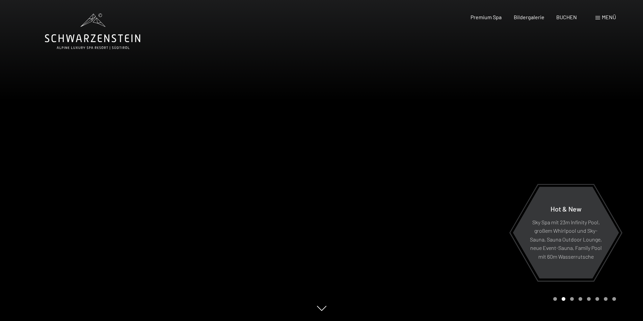
click at [607, 17] on span "Menü" at bounding box center [608, 17] width 14 height 6
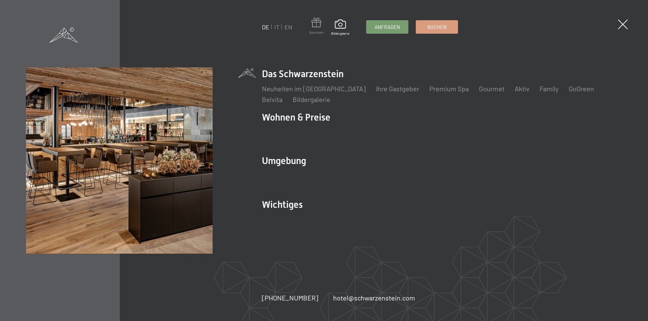
click at [317, 29] on span at bounding box center [316, 24] width 15 height 12
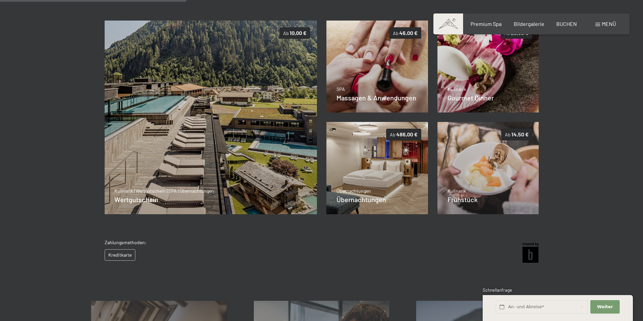
scroll to position [132, 0]
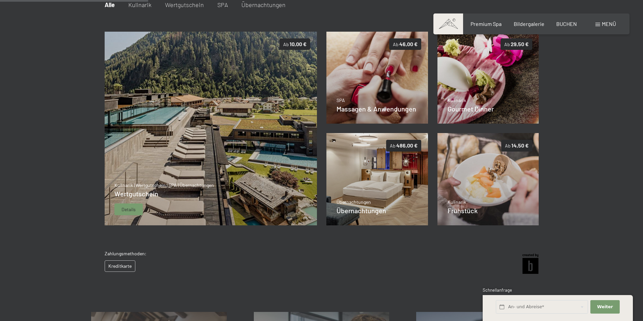
click at [132, 208] on span "Details" at bounding box center [128, 209] width 14 height 7
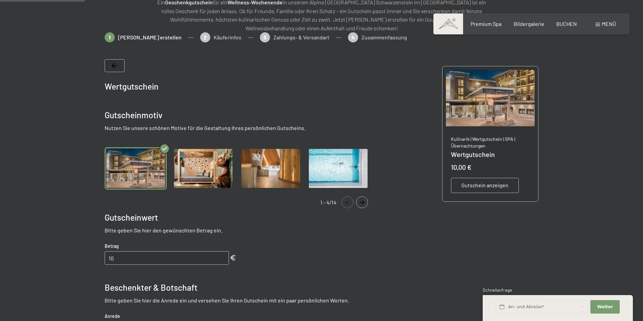
scroll to position [98, 0]
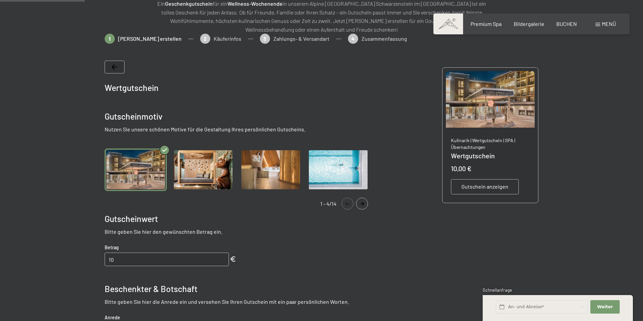
click at [362, 205] on icon "Navigate to next slide" at bounding box center [362, 204] width 4 height 4
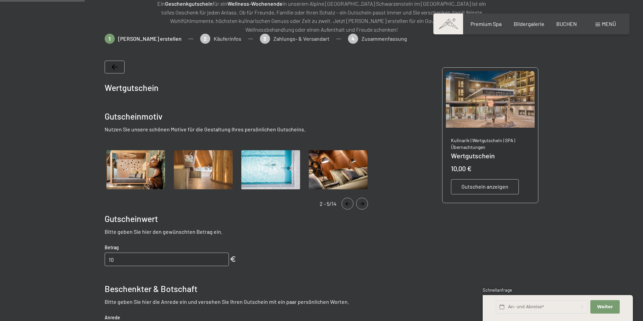
click at [362, 205] on icon "Navigate to next slide" at bounding box center [362, 204] width 4 height 4
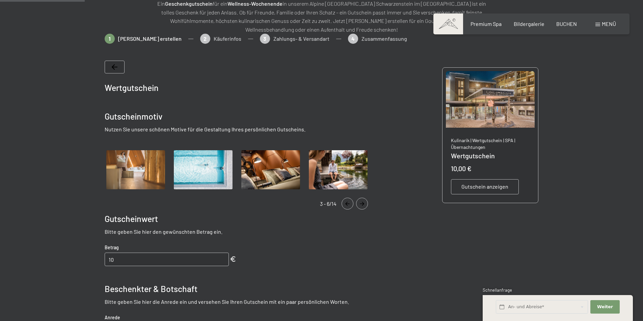
click at [362, 205] on icon "Navigate to next slide" at bounding box center [362, 204] width 4 height 4
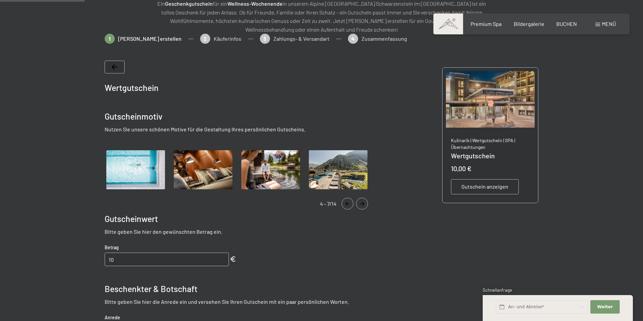
click at [362, 205] on icon "Navigate to next slide" at bounding box center [362, 204] width 4 height 4
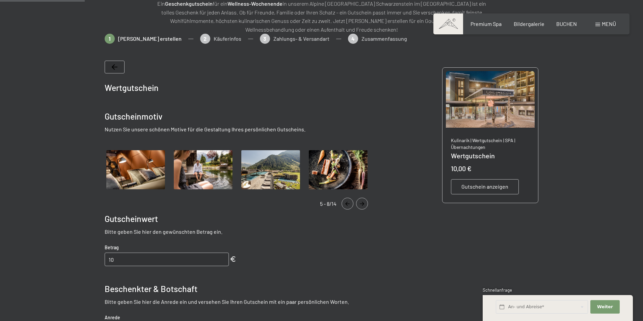
click at [362, 205] on icon "Navigate to next slide" at bounding box center [362, 204] width 4 height 4
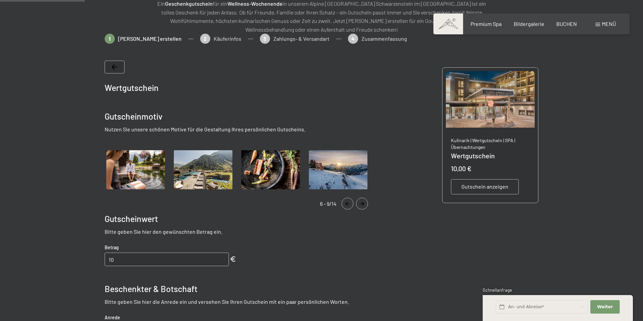
click at [362, 205] on icon "Navigate to next slide" at bounding box center [362, 204] width 4 height 4
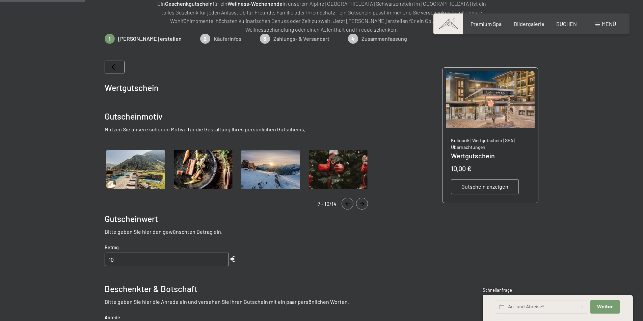
click at [362, 205] on icon "Navigate to next slide" at bounding box center [362, 204] width 4 height 4
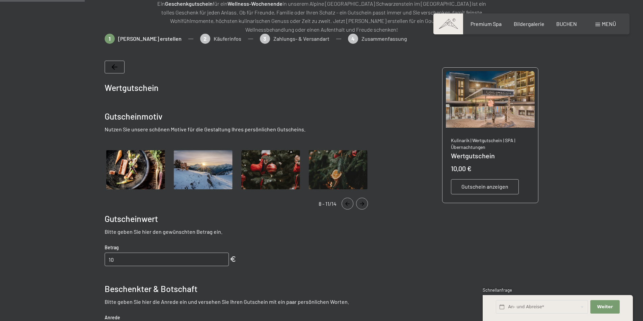
click at [362, 205] on icon "Navigate to next slide" at bounding box center [362, 204] width 4 height 4
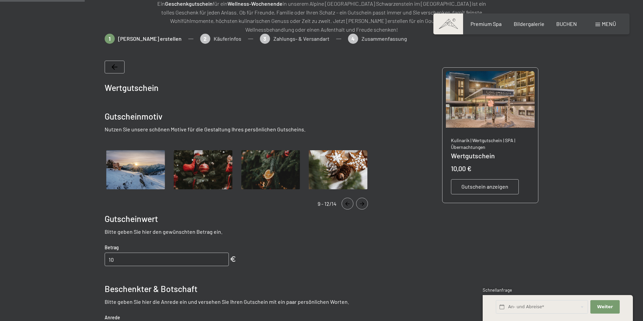
click at [362, 205] on icon "Navigate to next slide" at bounding box center [362, 204] width 4 height 4
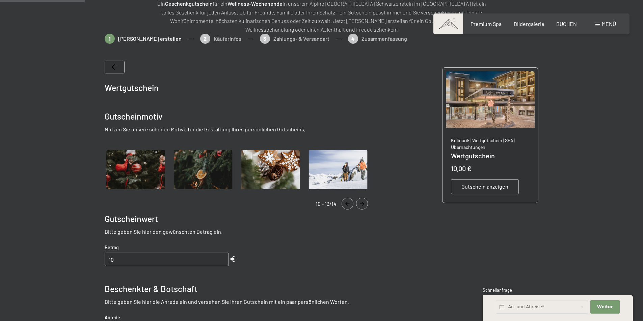
click at [362, 205] on icon "Navigate to next slide" at bounding box center [362, 204] width 4 height 4
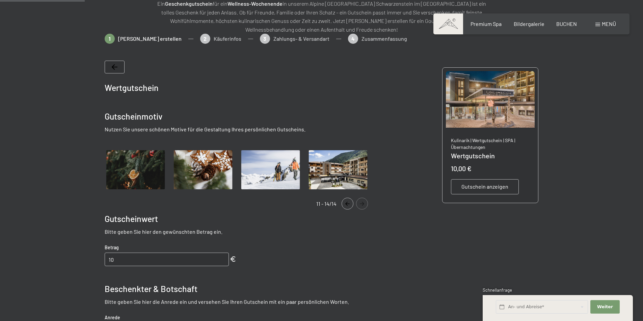
click at [362, 205] on icon "Navigate to next slide" at bounding box center [362, 204] width 4 height 4
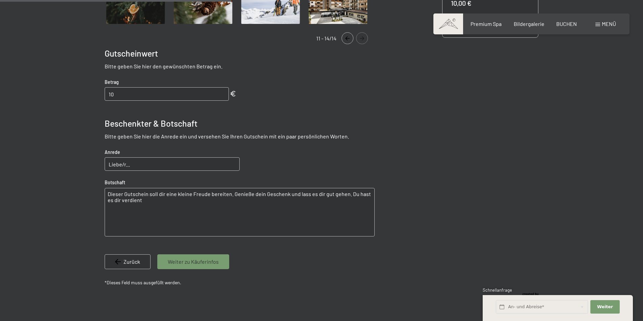
scroll to position [266, 0]
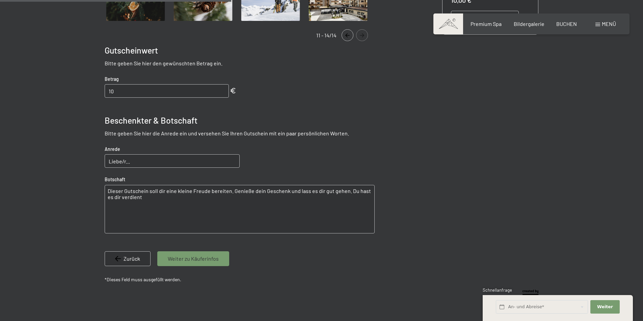
click at [177, 257] on span "Weiter zu Käuferinfos" at bounding box center [193, 258] width 51 height 7
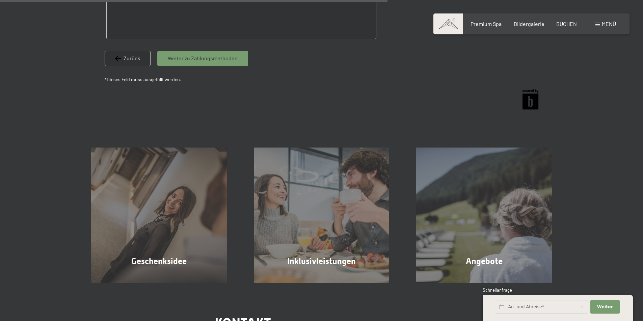
scroll to position [401, 0]
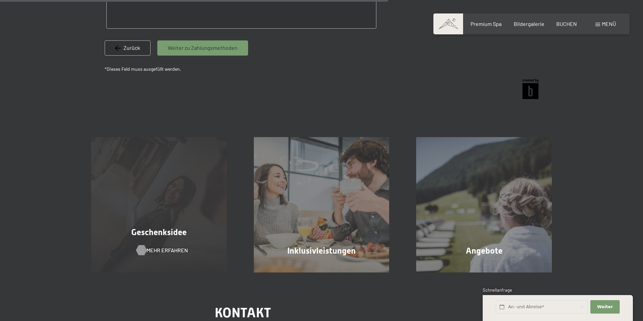
click at [156, 248] on span "Mehr erfahren" at bounding box center [166, 250] width 41 height 7
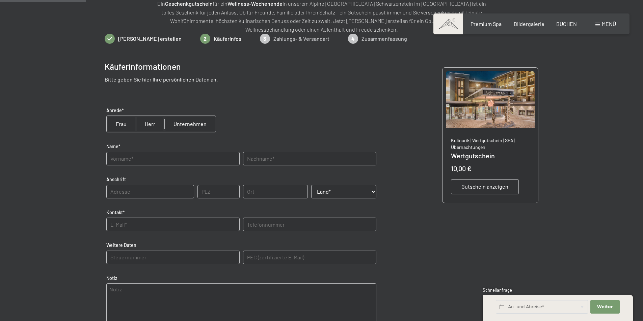
scroll to position [64, 0]
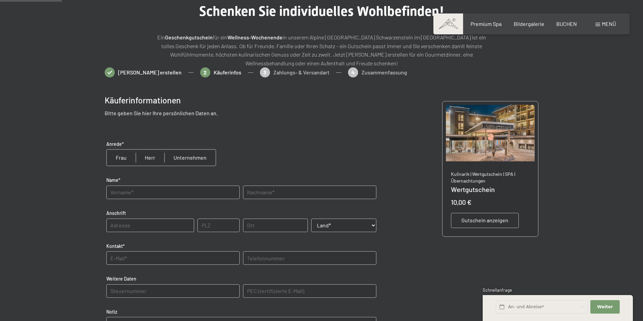
click at [110, 74] on icon at bounding box center [110, 72] width 10 height 3
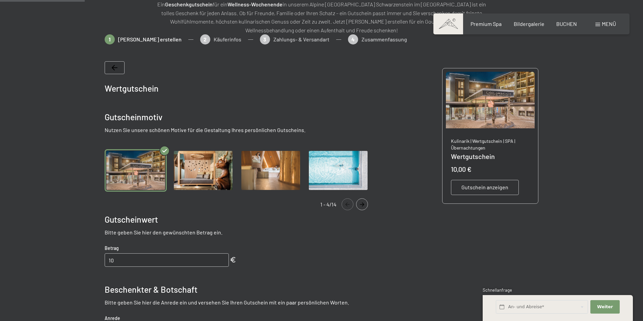
scroll to position [98, 0]
click at [213, 179] on img "Gallery" at bounding box center [203, 170] width 62 height 43
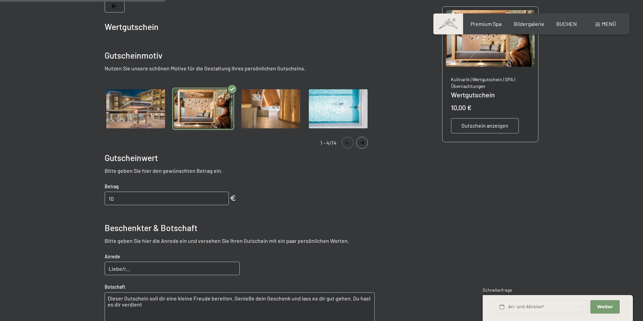
scroll to position [199, 0]
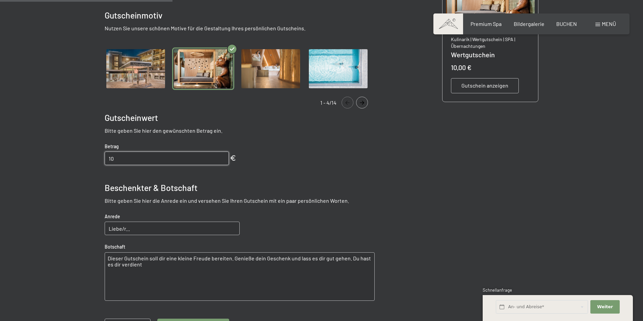
click at [119, 158] on input "10" at bounding box center [167, 158] width 124 height 13
type input "1"
click at [222, 160] on input "499" at bounding box center [167, 158] width 124 height 13
type input "500"
click at [222, 158] on input "500" at bounding box center [167, 158] width 124 height 13
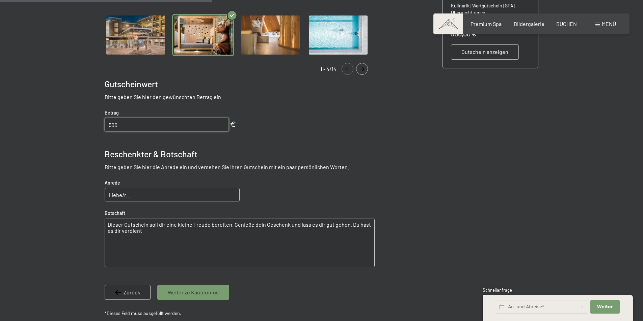
scroll to position [266, 0]
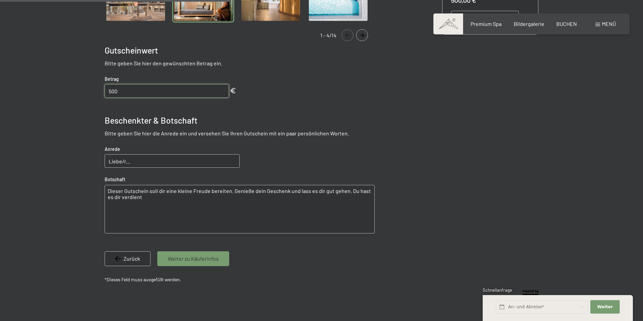
click at [136, 162] on input "Liebe/r..." at bounding box center [172, 160] width 135 height 13
type input "Liebe/r...Rene"
click at [183, 258] on span "Weiter zu Käuferinfos" at bounding box center [193, 258] width 51 height 7
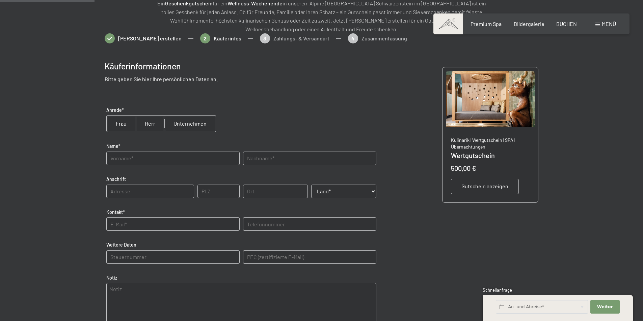
scroll to position [98, 0]
click at [118, 124] on input "radio" at bounding box center [121, 124] width 29 height 16
radio input "true"
click at [129, 159] on input "text" at bounding box center [172, 158] width 133 height 13
type input "s"
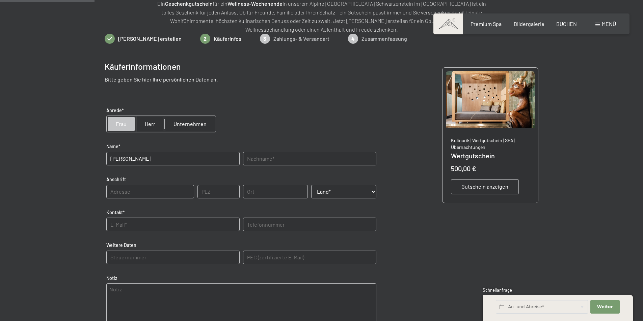
type input "Silvia"
click at [276, 157] on input "text" at bounding box center [309, 158] width 133 height 13
type input "Schöpf"
click at [163, 194] on input "text" at bounding box center [150, 191] width 88 height 13
click at [168, 193] on input "Serlesstrasse" at bounding box center [150, 191] width 88 height 13
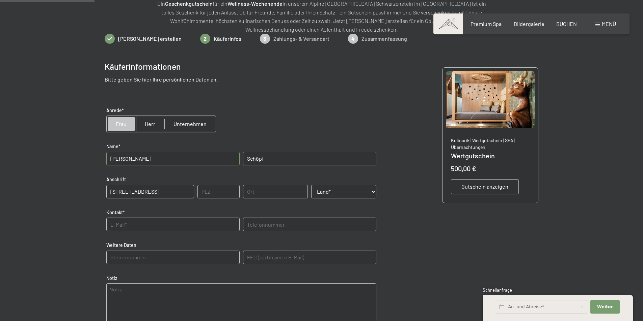
type input "Serlesstrasse 32"
click at [222, 193] on input "text" at bounding box center [218, 191] width 42 height 13
type input "6063"
click at [258, 193] on input "text" at bounding box center [275, 191] width 65 height 13
type input "Rum"
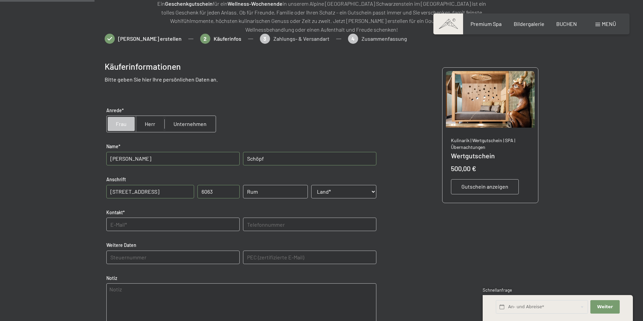
click at [373, 190] on select "Land* Österreich Frankreich Deutschland Italien Schweiz -----------------------…" at bounding box center [343, 191] width 65 height 13
select select "AUT"
click at [311, 185] on select "Land* Österreich Frankreich Deutschland Italien Schweiz -----------------------…" at bounding box center [343, 191] width 65 height 13
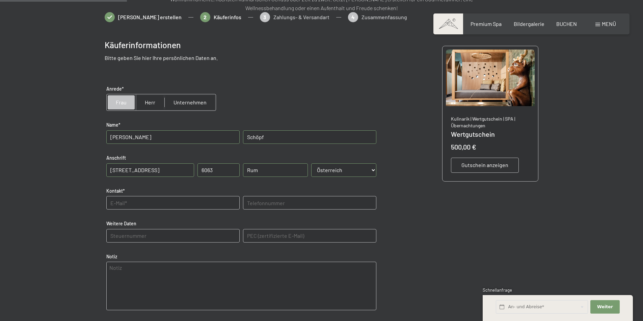
scroll to position [132, 0]
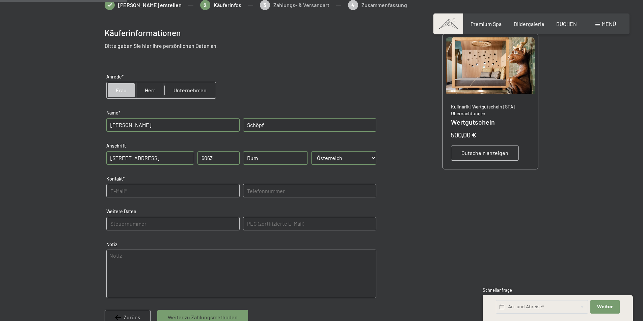
click at [128, 191] on input "text" at bounding box center [172, 190] width 133 height 13
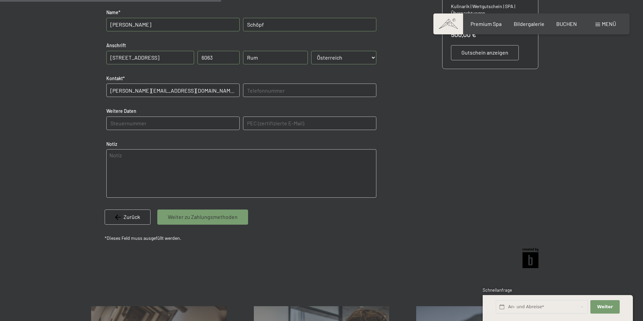
scroll to position [233, 0]
type input "r.s.schoepf@hotmail.com"
click at [206, 217] on span "Weiter zu Zahlungsmethoden" at bounding box center [203, 216] width 70 height 7
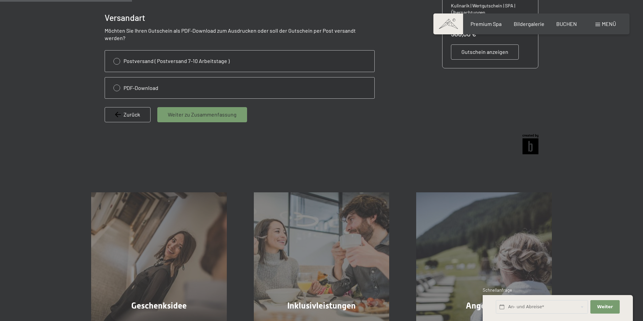
scroll to position [98, 0]
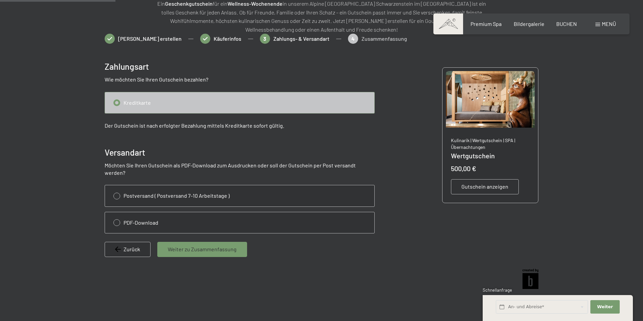
click at [116, 104] on input "radio" at bounding box center [239, 102] width 269 height 21
click at [138, 107] on input "radio" at bounding box center [239, 102] width 269 height 21
click at [117, 217] on input "radio" at bounding box center [239, 223] width 269 height 21
radio input "true"
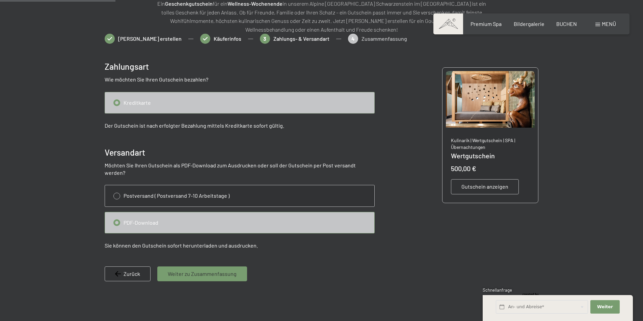
click at [117, 103] on input "radio" at bounding box center [239, 102] width 269 height 21
click at [142, 103] on input "radio" at bounding box center [239, 102] width 269 height 21
click at [314, 100] on input "radio" at bounding box center [239, 102] width 269 height 21
click at [219, 271] on span "Weiter zu Zusammenfassung" at bounding box center [202, 274] width 69 height 7
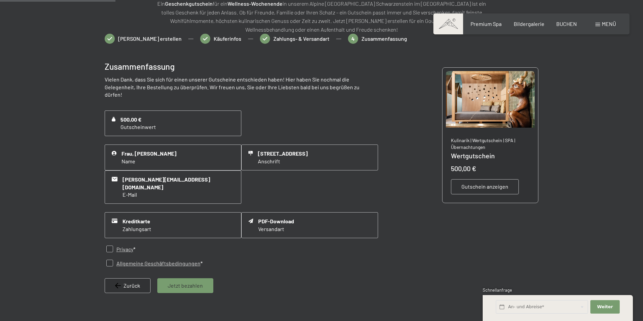
click at [110, 260] on input "checkbox" at bounding box center [109, 263] width 7 height 7
checkbox input "true"
click at [173, 282] on span "Jetzt bezahlen" at bounding box center [185, 285] width 35 height 7
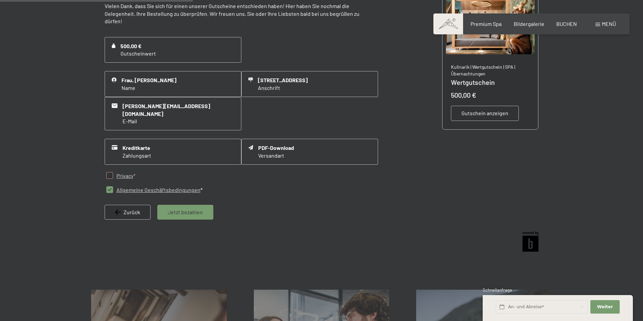
scroll to position [172, 0]
click at [181, 208] on span "Jetzt bezahlen" at bounding box center [185, 211] width 35 height 7
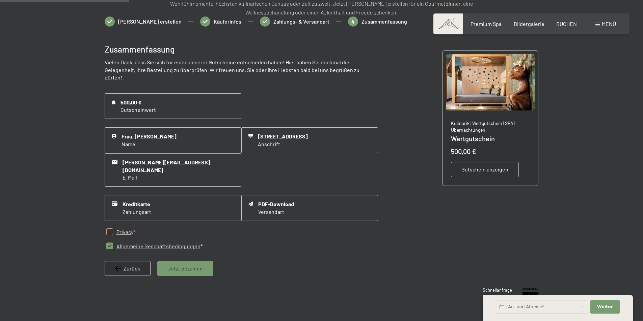
scroll to position [104, 0]
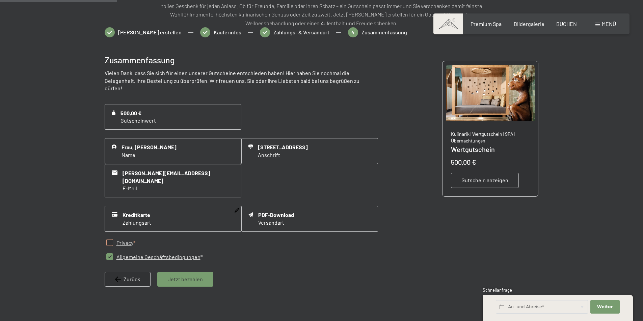
click at [236, 208] on icon at bounding box center [236, 210] width 5 height 5
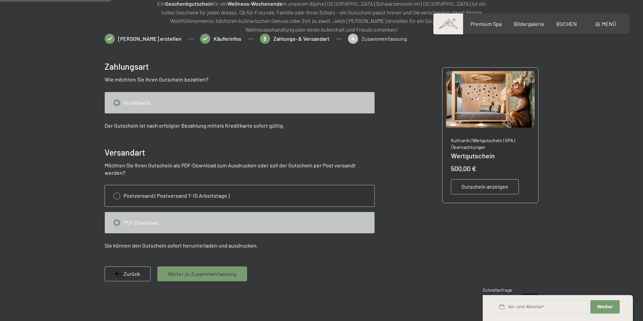
click at [138, 107] on input "radio" at bounding box center [239, 102] width 269 height 21
click at [118, 104] on input "radio" at bounding box center [239, 102] width 269 height 21
click at [131, 271] on span "Zurück" at bounding box center [131, 274] width 17 height 7
select select "AUT"
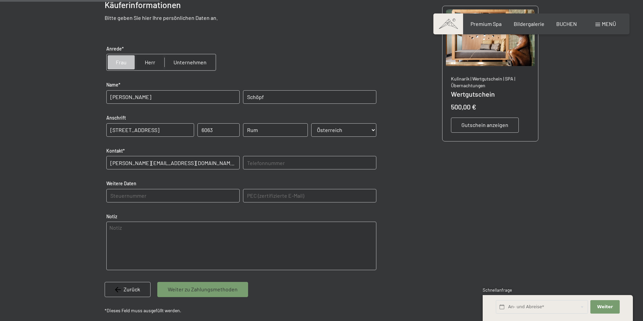
scroll to position [165, 0]
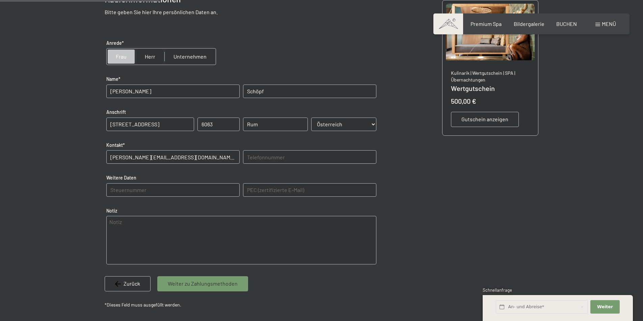
click at [188, 283] on span "Weiter zu Zahlungsmethoden" at bounding box center [203, 283] width 70 height 7
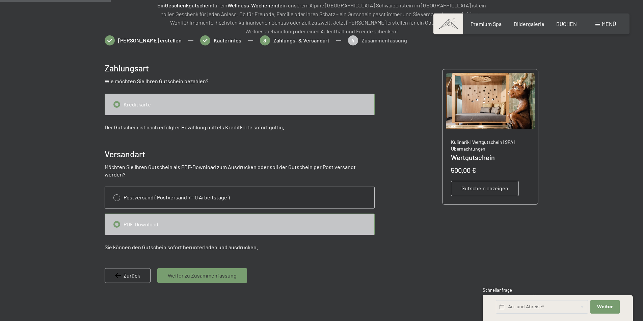
scroll to position [98, 0]
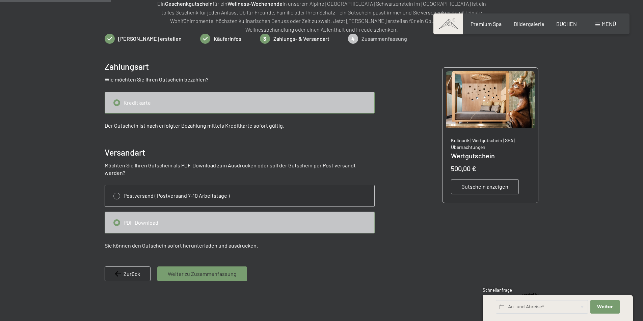
click at [115, 217] on input "radio" at bounding box center [239, 223] width 269 height 21
click at [117, 104] on input "radio" at bounding box center [239, 102] width 269 height 21
click at [361, 100] on input "radio" at bounding box center [239, 102] width 269 height 21
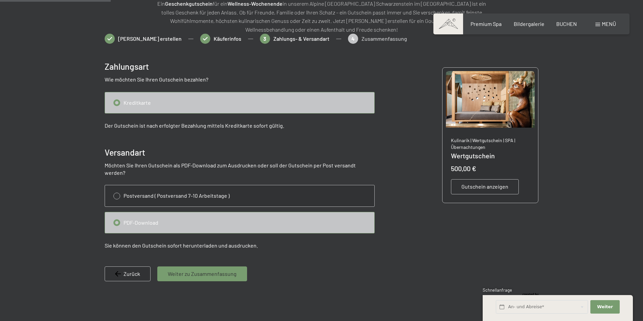
click at [141, 267] on div "Zurück" at bounding box center [128, 274] width 46 height 15
select select "AUT"
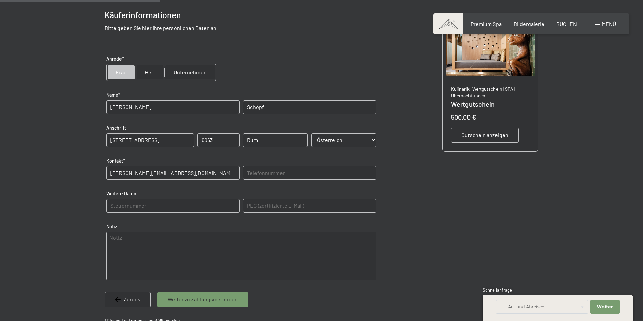
scroll to position [165, 0]
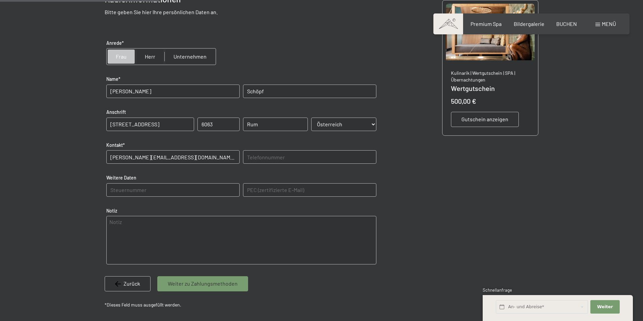
click at [126, 287] on span "Zurück" at bounding box center [131, 283] width 17 height 7
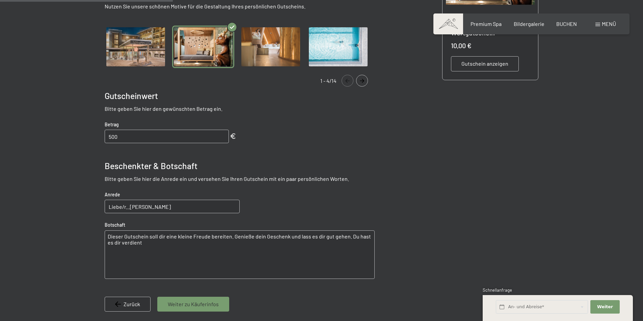
scroll to position [233, 0]
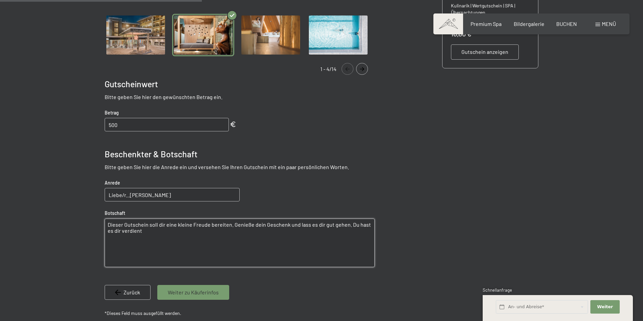
click at [139, 235] on textarea "Dieser Gutschein soll dir eine kleine Freude bereiten. Genieße dein Geschenk un…" at bounding box center [240, 243] width 270 height 49
click at [242, 238] on textarea "Dieser Gutschein soll dir eine kleine Freude bereiten. Genieße dein Geschenk un…" at bounding box center [240, 243] width 270 height 49
type textarea "Dieser Gutschein soll dir eine kleine Freude bereiten. Genieße dein Geschenk un…"
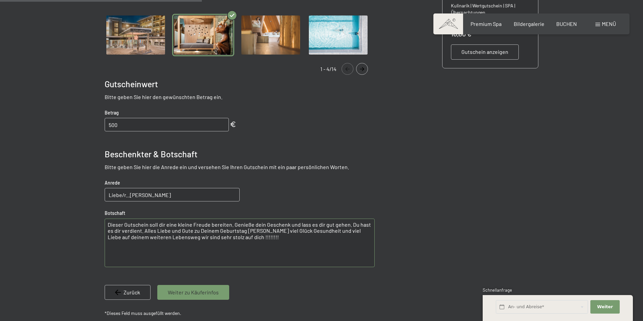
click at [199, 294] on span "Weiter zu Käuferinfos" at bounding box center [193, 292] width 51 height 7
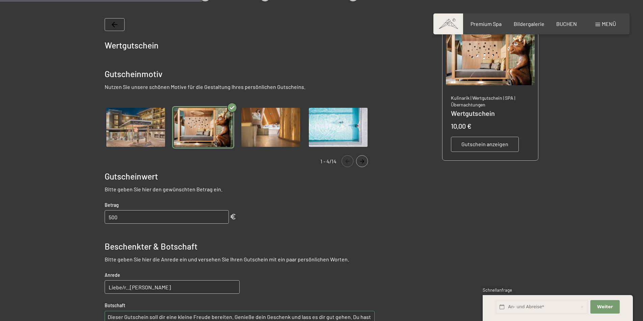
select select "AUT"
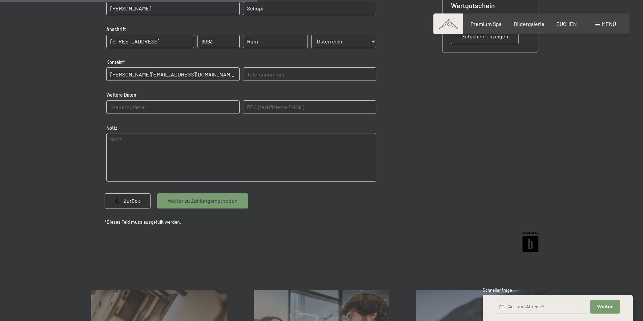
scroll to position [266, 0]
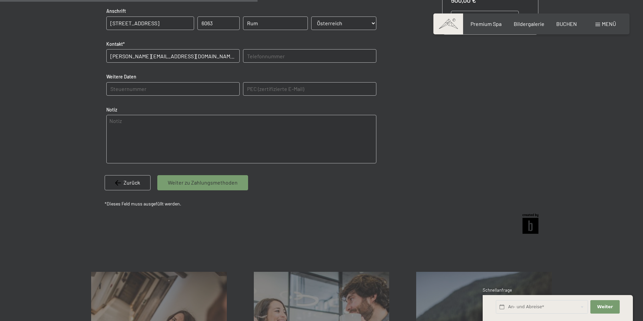
click at [179, 182] on span "Weiter zu Zahlungsmethoden" at bounding box center [203, 182] width 70 height 7
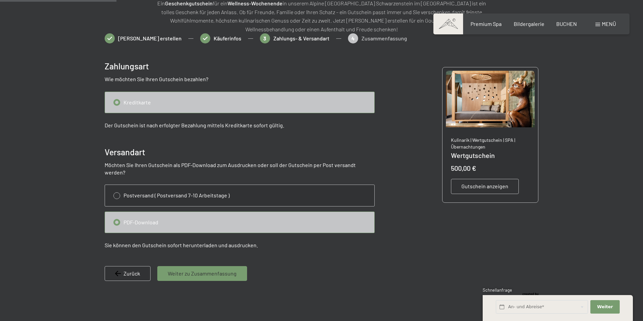
scroll to position [98, 0]
click at [115, 104] on input "radio" at bounding box center [239, 102] width 269 height 21
click at [142, 104] on input "radio" at bounding box center [239, 102] width 269 height 21
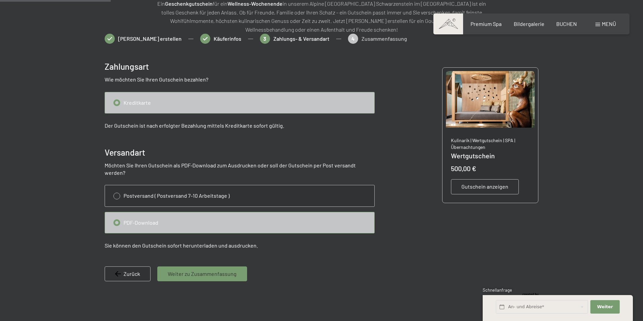
click at [142, 104] on input "radio" at bounding box center [239, 102] width 269 height 21
click at [190, 105] on input "radio" at bounding box center [239, 102] width 269 height 21
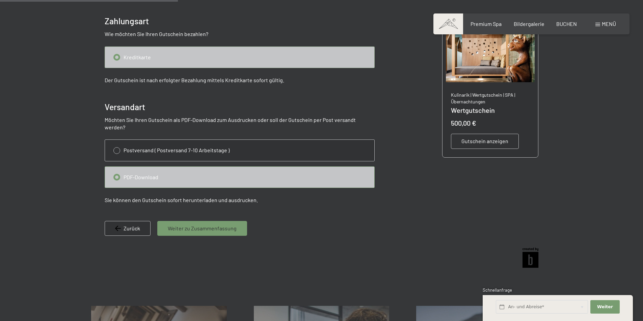
scroll to position [132, 0]
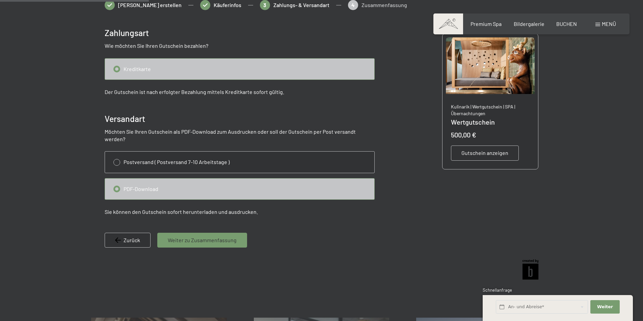
click at [221, 208] on p "Sie können den Gutschein sofort herunterladen und ausdrucken." at bounding box center [240, 211] width 270 height 7
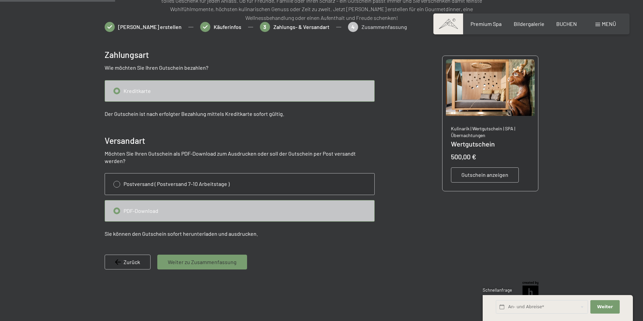
scroll to position [98, 0]
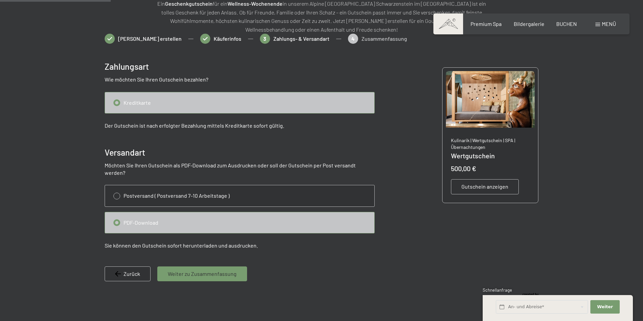
click at [469, 187] on span "Gutschein anzeigen" at bounding box center [484, 186] width 47 height 7
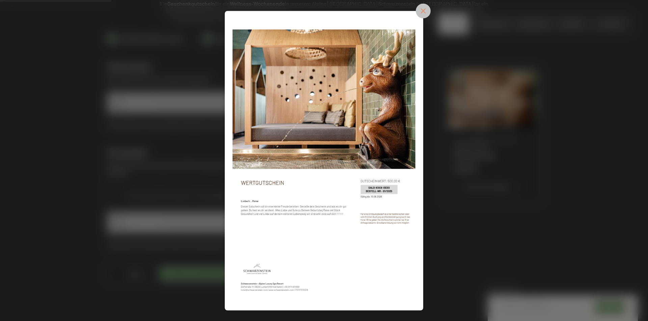
click at [423, 13] on icon at bounding box center [423, 10] width 15 height 15
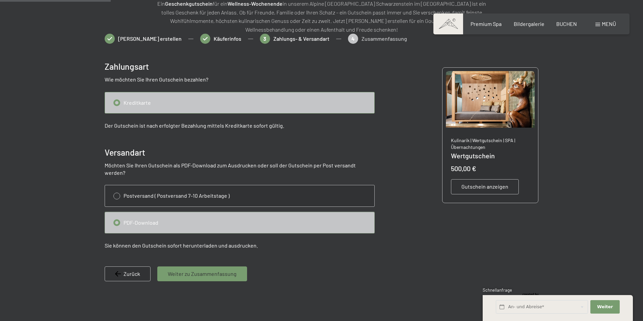
click at [117, 213] on input "radio" at bounding box center [239, 223] width 269 height 21
click at [117, 188] on input "radio" at bounding box center [239, 196] width 269 height 21
radio input "true"
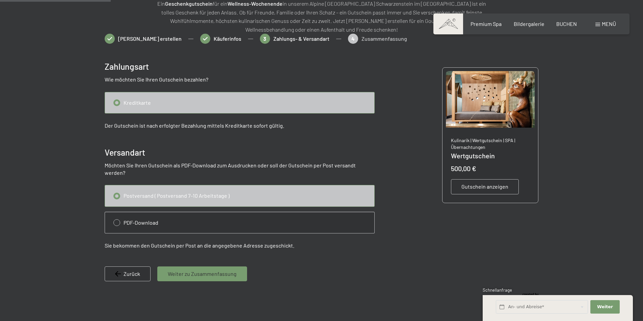
click at [118, 216] on input "radio" at bounding box center [239, 223] width 269 height 21
radio input "true"
radio input "false"
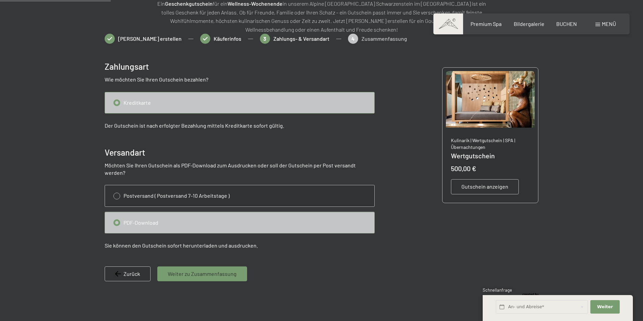
click at [133, 95] on input "radio" at bounding box center [239, 102] width 269 height 21
drag, startPoint x: 133, startPoint y: 95, endPoint x: 131, endPoint y: 100, distance: 5.7
click at [132, 97] on input "radio" at bounding box center [239, 102] width 269 height 21
click at [131, 100] on input "radio" at bounding box center [239, 102] width 269 height 21
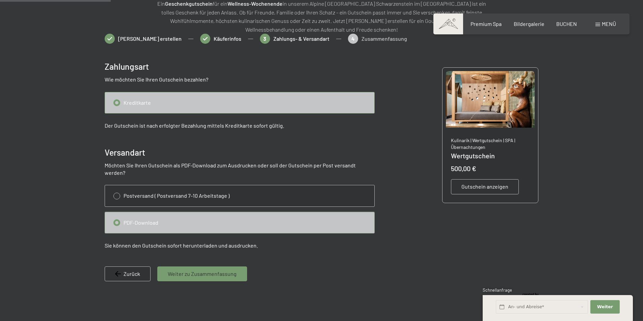
click at [131, 100] on input "radio" at bounding box center [239, 102] width 269 height 21
click at [130, 103] on input "radio" at bounding box center [239, 102] width 269 height 21
click at [136, 79] on p "Wie möchten Sie Ihren Gutschein bezahlen?" at bounding box center [240, 79] width 270 height 7
click at [351, 39] on div "Gutschein erstellen Käuferinfos 3 Zahlungs- & Versandart 4 Zusammenfassung" at bounding box center [322, 42] width 434 height 17
click at [300, 38] on div "Gutschein erstellen Käuferinfos 3 Zahlungs- & Versandart 4 Zusammenfassung" at bounding box center [322, 42] width 434 height 17
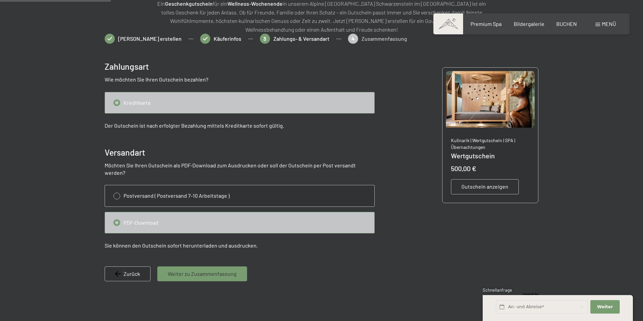
click at [272, 41] on div "Gutschein erstellen Käuferinfos 3 Zahlungs- & Versandart 4 Zusammenfassung" at bounding box center [322, 42] width 434 height 17
click at [132, 271] on span "Zurück" at bounding box center [131, 274] width 17 height 7
select select "AUT"
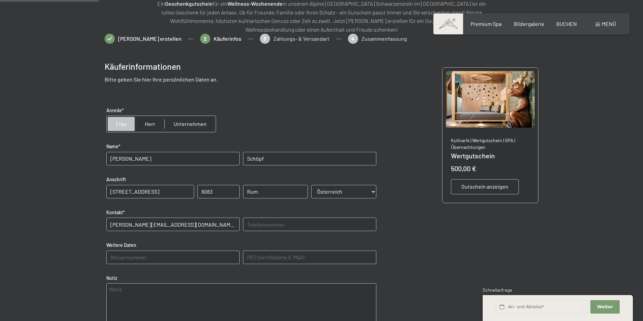
scroll to position [132, 0]
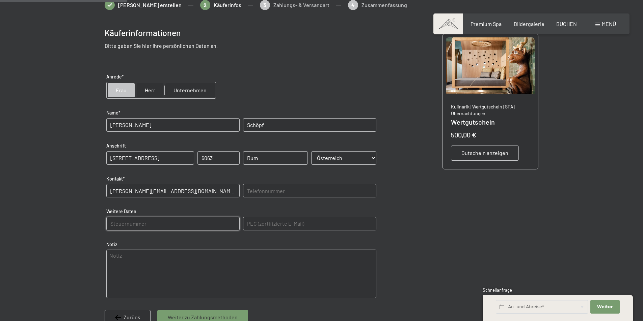
click at [117, 226] on Daten "text" at bounding box center [172, 223] width 133 height 13
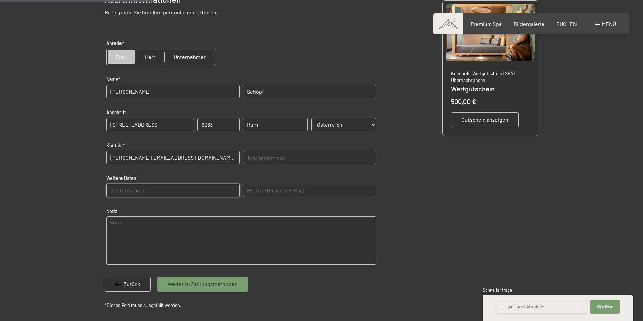
scroll to position [165, 0]
click at [204, 284] on span "Weiter zu Zahlungsmethoden" at bounding box center [203, 283] width 70 height 7
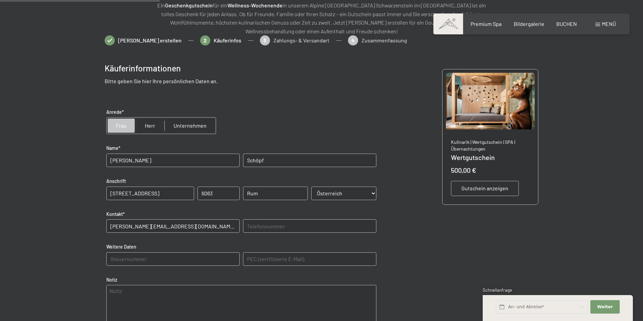
scroll to position [98, 0]
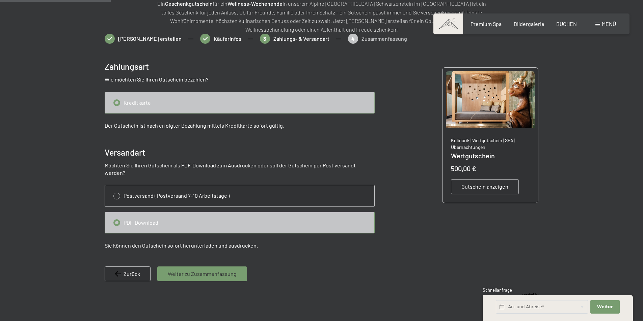
click at [118, 101] on input "radio" at bounding box center [239, 102] width 269 height 21
click at [489, 189] on span "Gutschein anzeigen" at bounding box center [484, 186] width 47 height 7
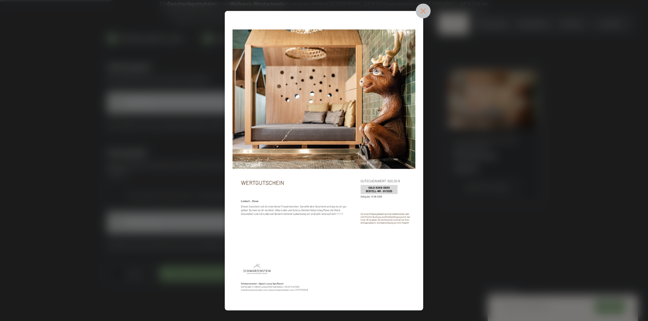
click at [424, 12] on icon at bounding box center [423, 10] width 7 height 7
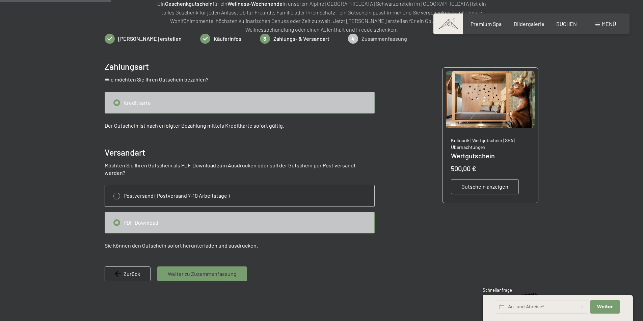
click at [118, 105] on input "radio" at bounding box center [239, 102] width 269 height 21
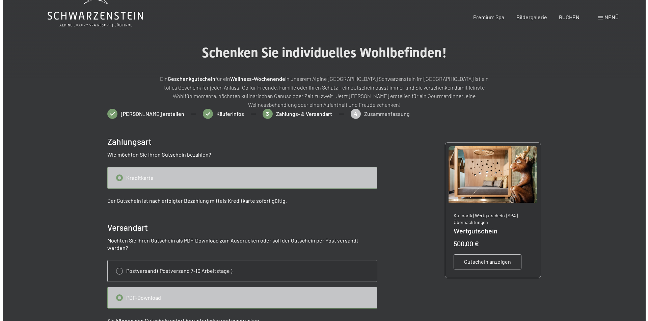
scroll to position [0, 0]
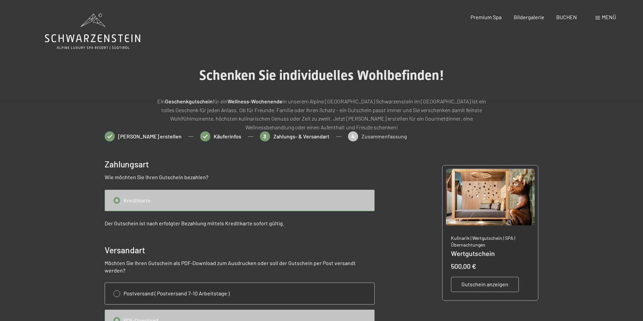
click at [604, 16] on span "Menü" at bounding box center [608, 17] width 14 height 6
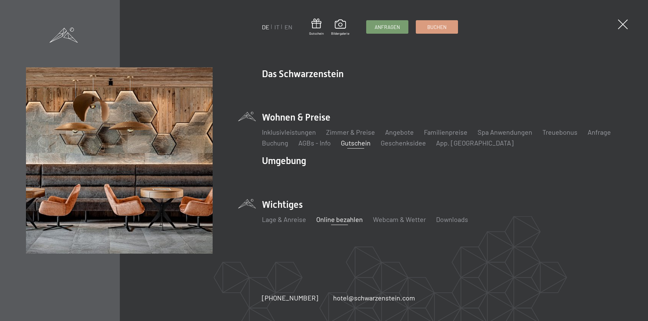
click at [324, 221] on link "Online bezahlen" at bounding box center [339, 220] width 47 height 8
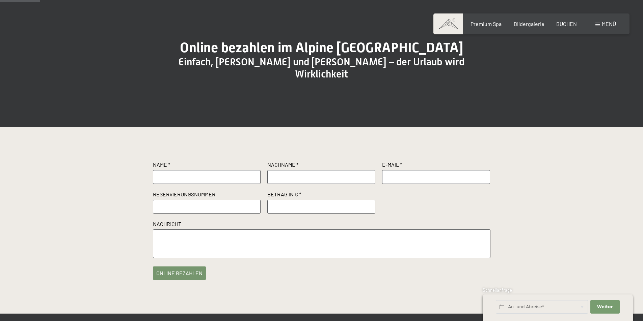
scroll to position [34, 0]
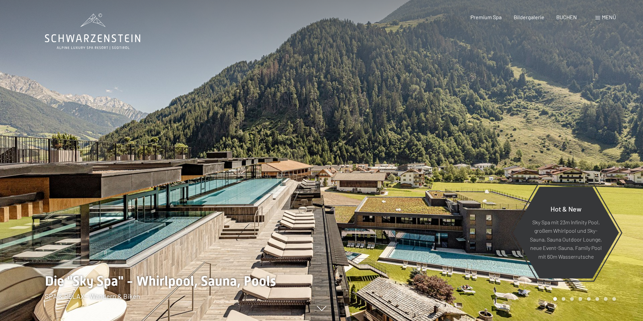
click at [607, 18] on span "Menü" at bounding box center [608, 17] width 14 height 6
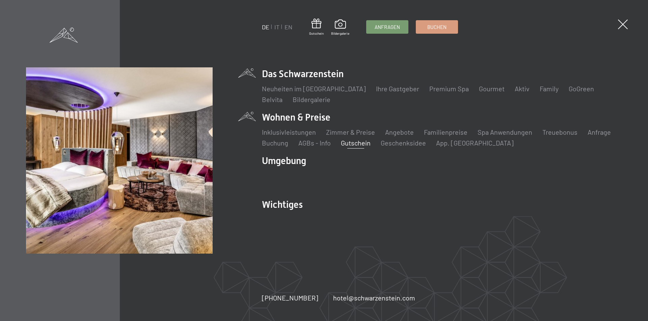
click at [352, 145] on link "Gutschein" at bounding box center [356, 143] width 30 height 8
click at [400, 143] on link "Geschenksidee" at bounding box center [402, 143] width 45 height 8
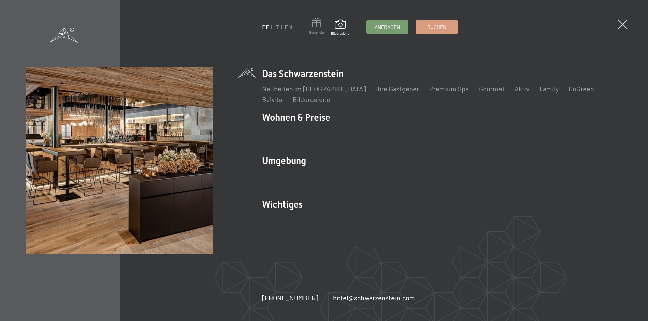
click at [318, 30] on span at bounding box center [316, 24] width 15 height 12
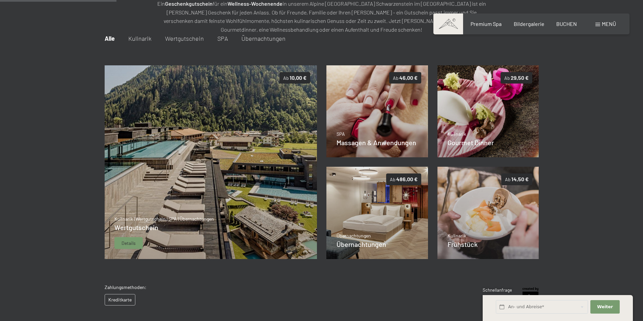
click at [132, 246] on span "Details" at bounding box center [128, 243] width 14 height 7
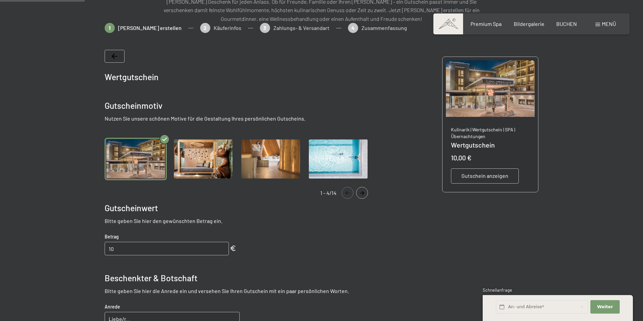
scroll to position [98, 0]
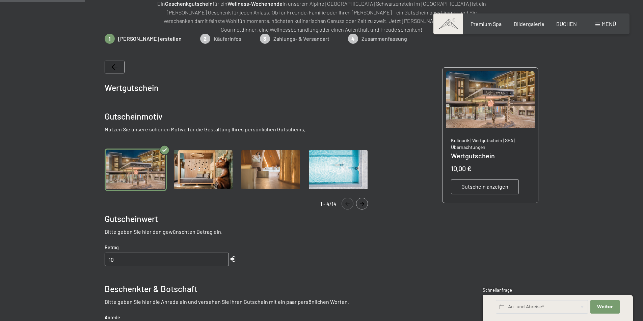
click at [247, 37] on div "1 Gutschein erstellen 2 Käuferinfos 3 Zahlungs- & Versandart 4 Zusammenfassung" at bounding box center [322, 42] width 434 height 17
click at [113, 66] on icon at bounding box center [115, 66] width 6 height 5
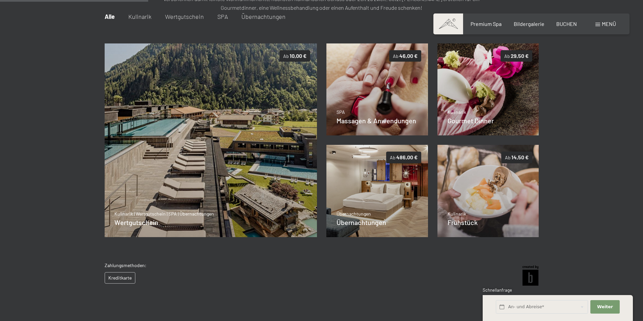
scroll to position [132, 0]
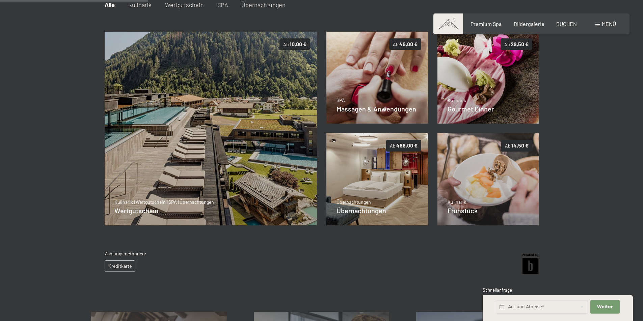
click at [120, 267] on div "Kreditkarte" at bounding box center [126, 266] width 42 height 11
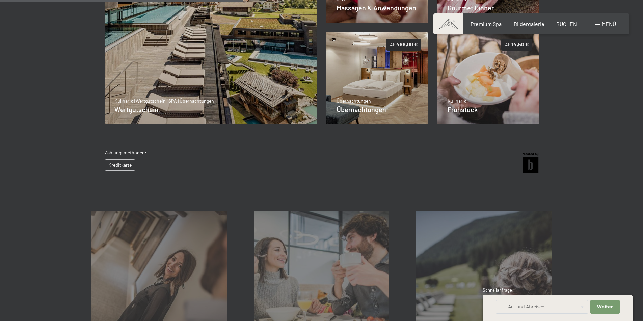
scroll to position [199, 0]
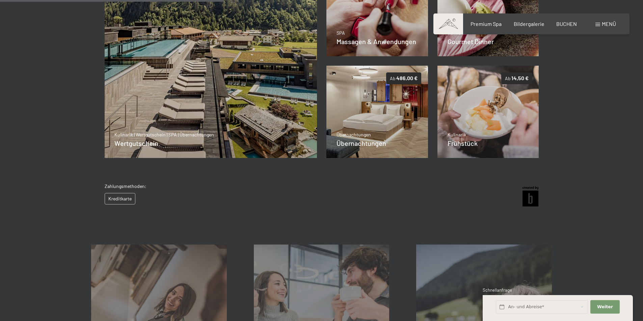
click at [121, 198] on div "Kreditkarte" at bounding box center [126, 198] width 42 height 11
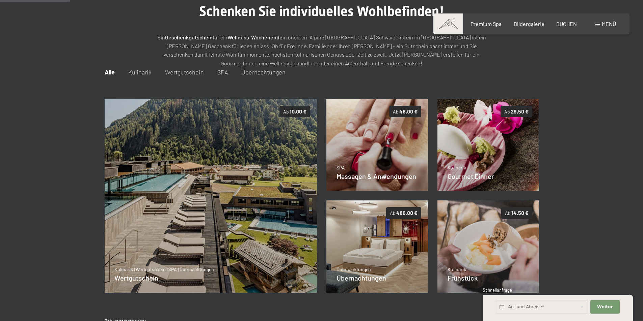
scroll to position [30, 0]
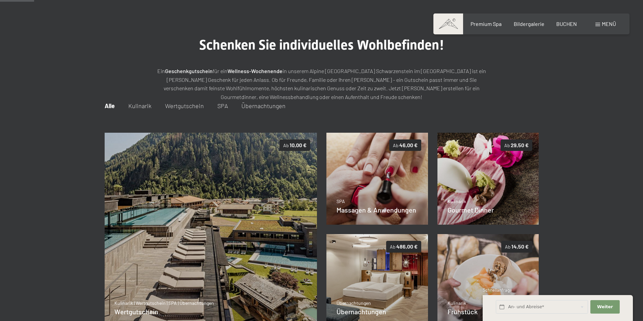
click at [187, 106] on span "Wertgutschein" at bounding box center [184, 105] width 39 height 7
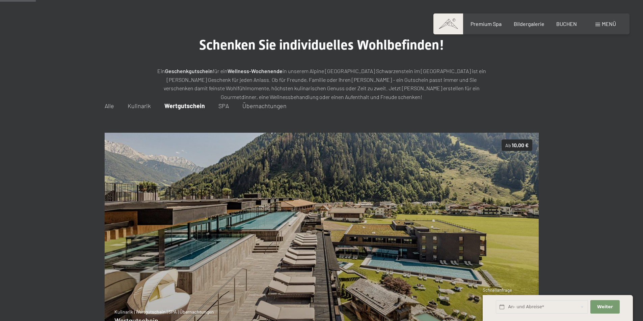
scroll to position [132, 0]
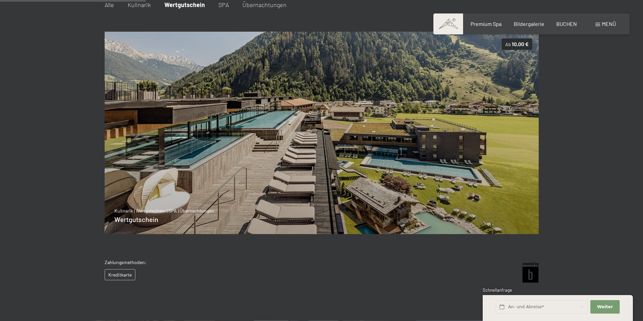
click at [124, 275] on div "Kreditkarte" at bounding box center [126, 275] width 42 height 11
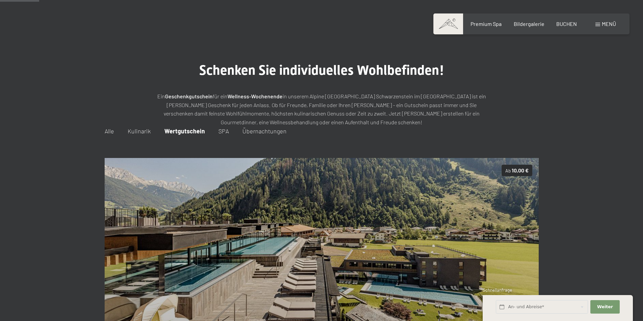
scroll to position [0, 0]
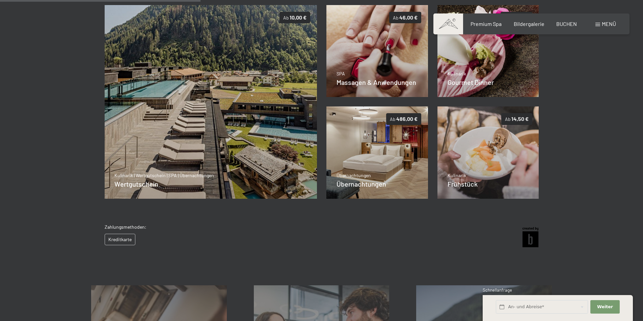
scroll to position [169, 0]
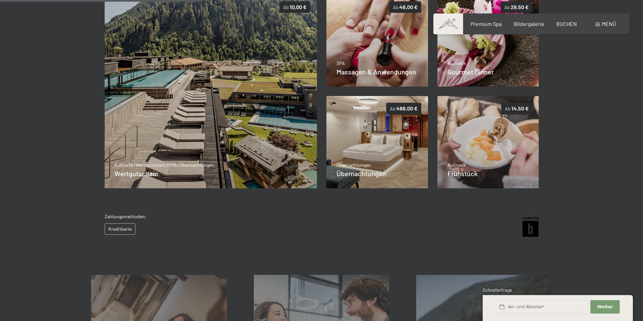
click at [121, 227] on div "Kreditkarte" at bounding box center [126, 229] width 42 height 11
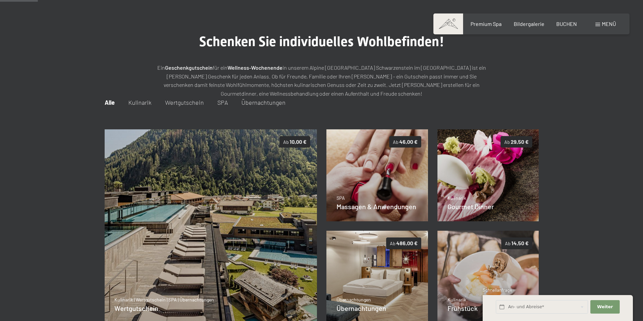
scroll to position [0, 0]
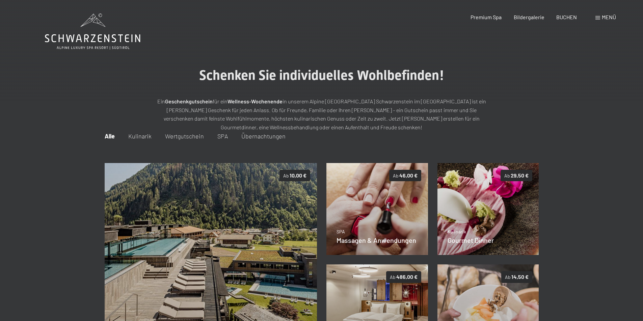
click at [110, 137] on span "Alle" at bounding box center [110, 136] width 10 height 7
click at [175, 135] on span "Wertgutschein" at bounding box center [184, 136] width 39 height 7
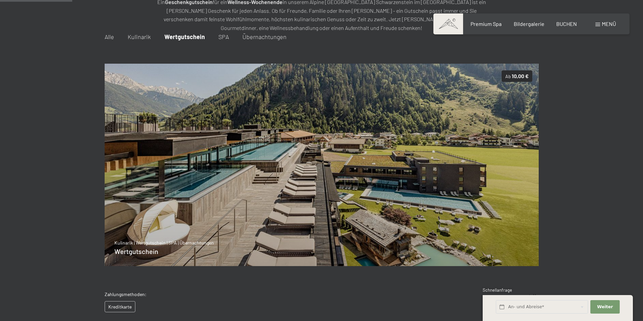
scroll to position [135, 0]
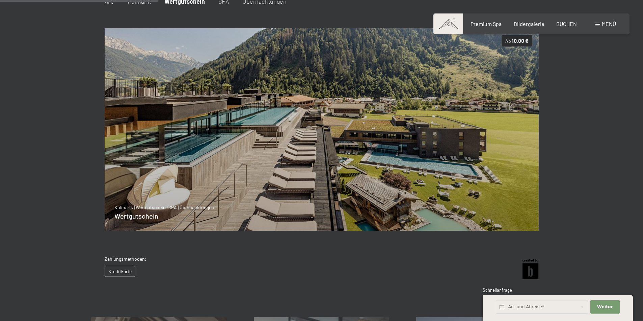
click at [122, 271] on div "Kreditkarte" at bounding box center [126, 271] width 42 height 11
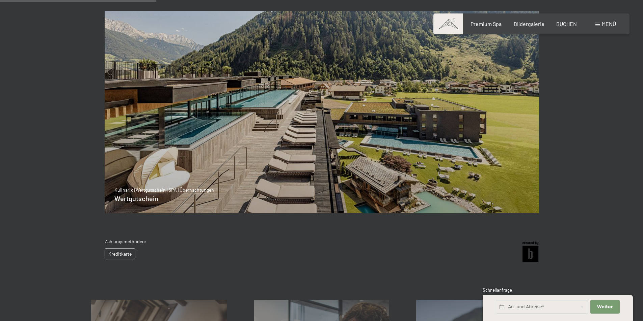
scroll to position [141, 0]
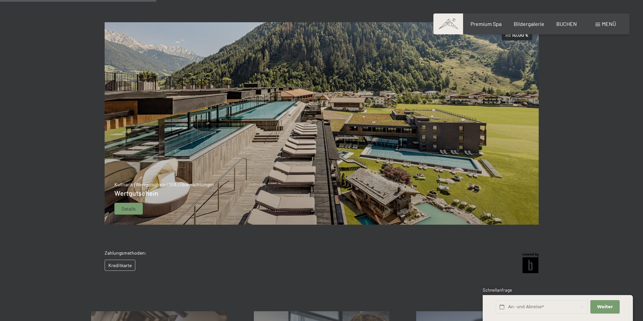
click at [137, 208] on div "Details" at bounding box center [128, 209] width 28 height 12
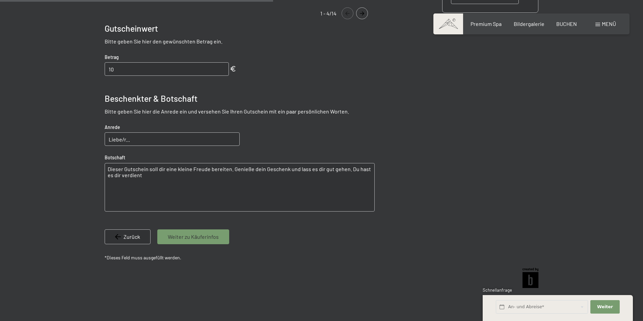
scroll to position [269, 0]
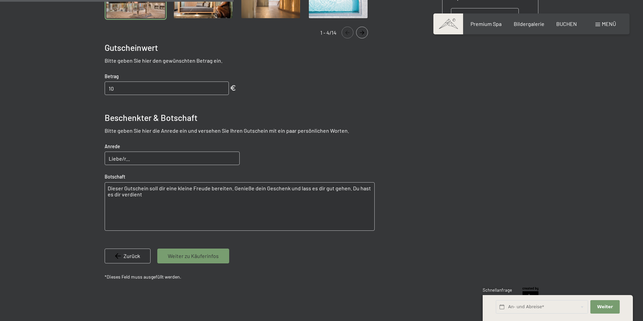
click at [191, 258] on span "Weiter zu Käuferinfos" at bounding box center [193, 256] width 51 height 7
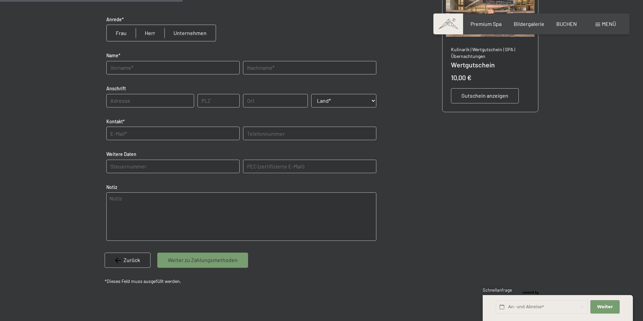
scroll to position [199, 0]
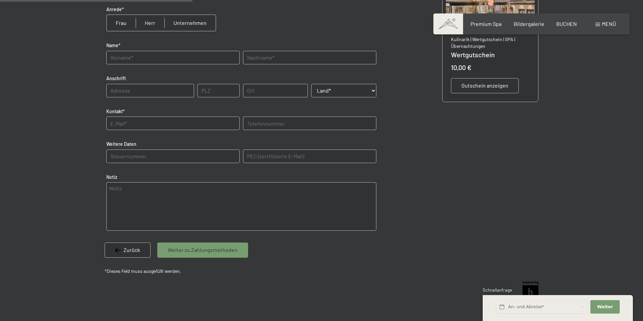
click at [190, 250] on span "Weiter zu Zahlungsmethoden" at bounding box center [203, 250] width 70 height 7
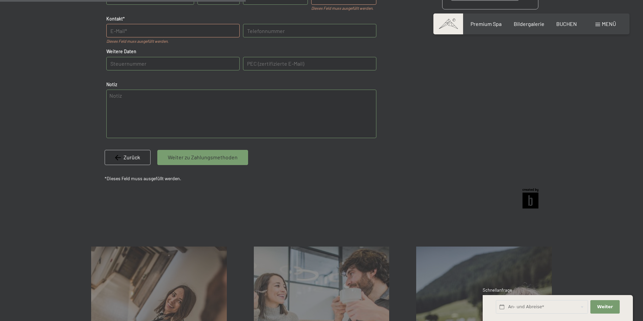
scroll to position [298, 0]
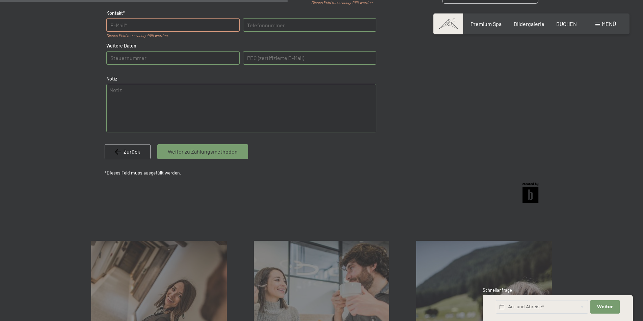
click at [126, 152] on span "Zurück" at bounding box center [131, 151] width 17 height 7
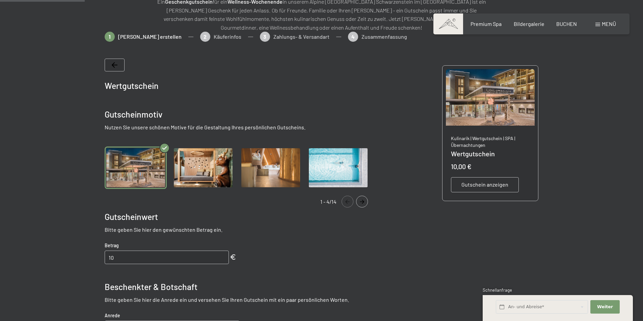
scroll to position [98, 0]
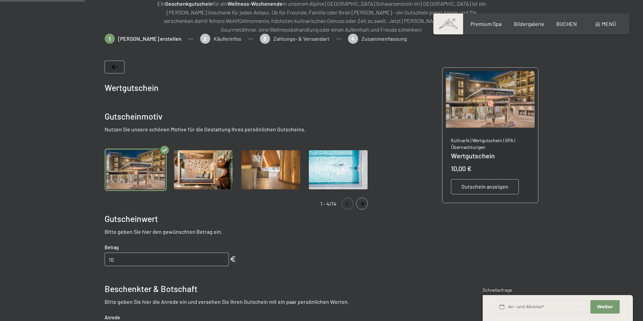
click at [202, 181] on img "Gallery" at bounding box center [203, 170] width 62 height 43
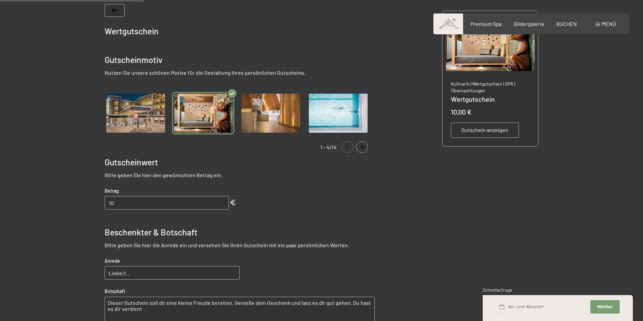
scroll to position [165, 0]
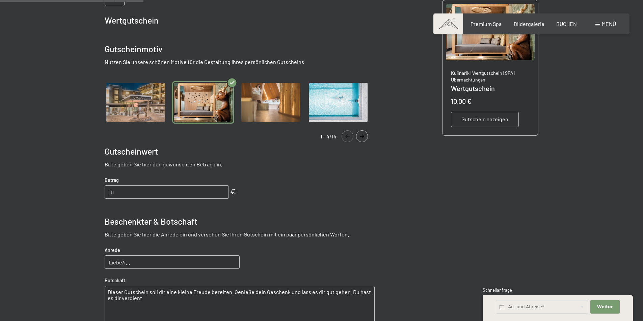
click at [443, 24] on span at bounding box center [448, 23] width 30 height 21
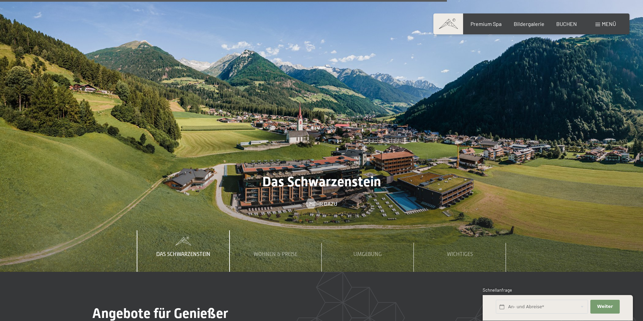
scroll to position [2357, 0]
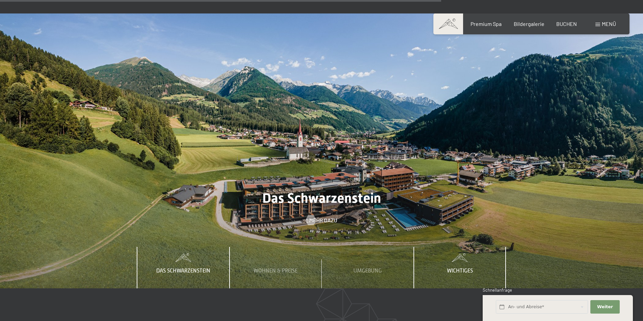
click at [458, 268] on span "Wichtiges" at bounding box center [460, 271] width 26 height 6
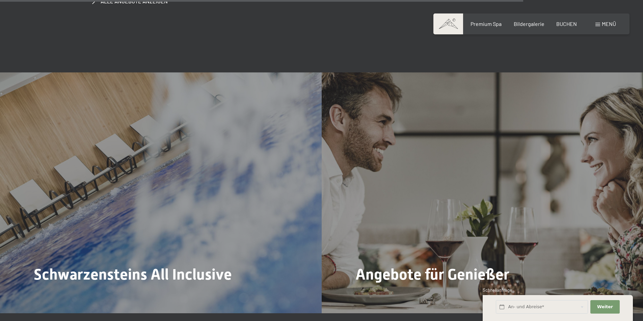
scroll to position [3065, 0]
